Goal: Find specific page/section: Find specific page/section

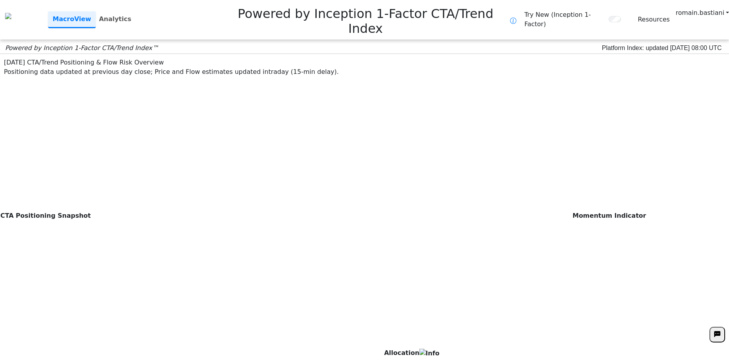
scroll to position [156, 0]
click at [129, 11] on link "Analytics" at bounding box center [115, 19] width 39 height 16
drag, startPoint x: 257, startPoint y: 32, endPoint x: 217, endPoint y: 32, distance: 40.3
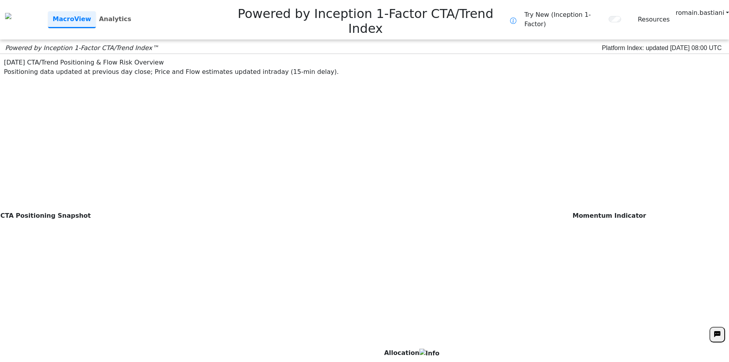
click at [217, 58] on div "[DATE] CTA/Trend Positioning & Flow Risk Overview" at bounding box center [364, 62] width 721 height 9
drag, startPoint x: 217, startPoint y: 32, endPoint x: 185, endPoint y: 33, distance: 32.1
click at [185, 58] on div "[DATE] CTA/Trend Positioning & Flow Risk Overview" at bounding box center [364, 62] width 721 height 9
drag, startPoint x: 185, startPoint y: 33, endPoint x: 130, endPoint y: 29, distance: 54.9
click at [130, 58] on div "[DATE] CTA/Trend Positioning & Flow Risk Overview" at bounding box center [364, 62] width 721 height 9
